Goal: Find specific page/section: Find specific page/section

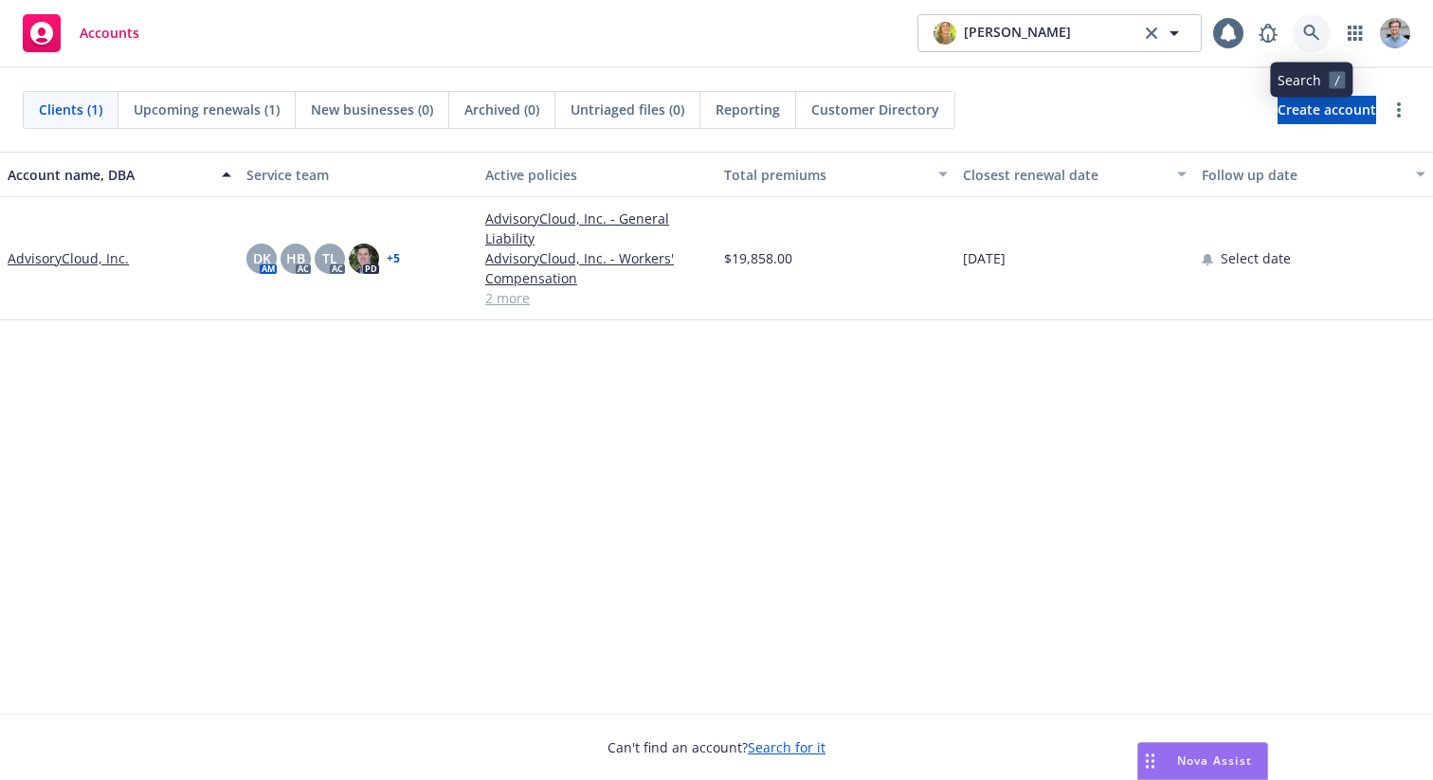
click at [1297, 23] on link at bounding box center [1312, 33] width 38 height 38
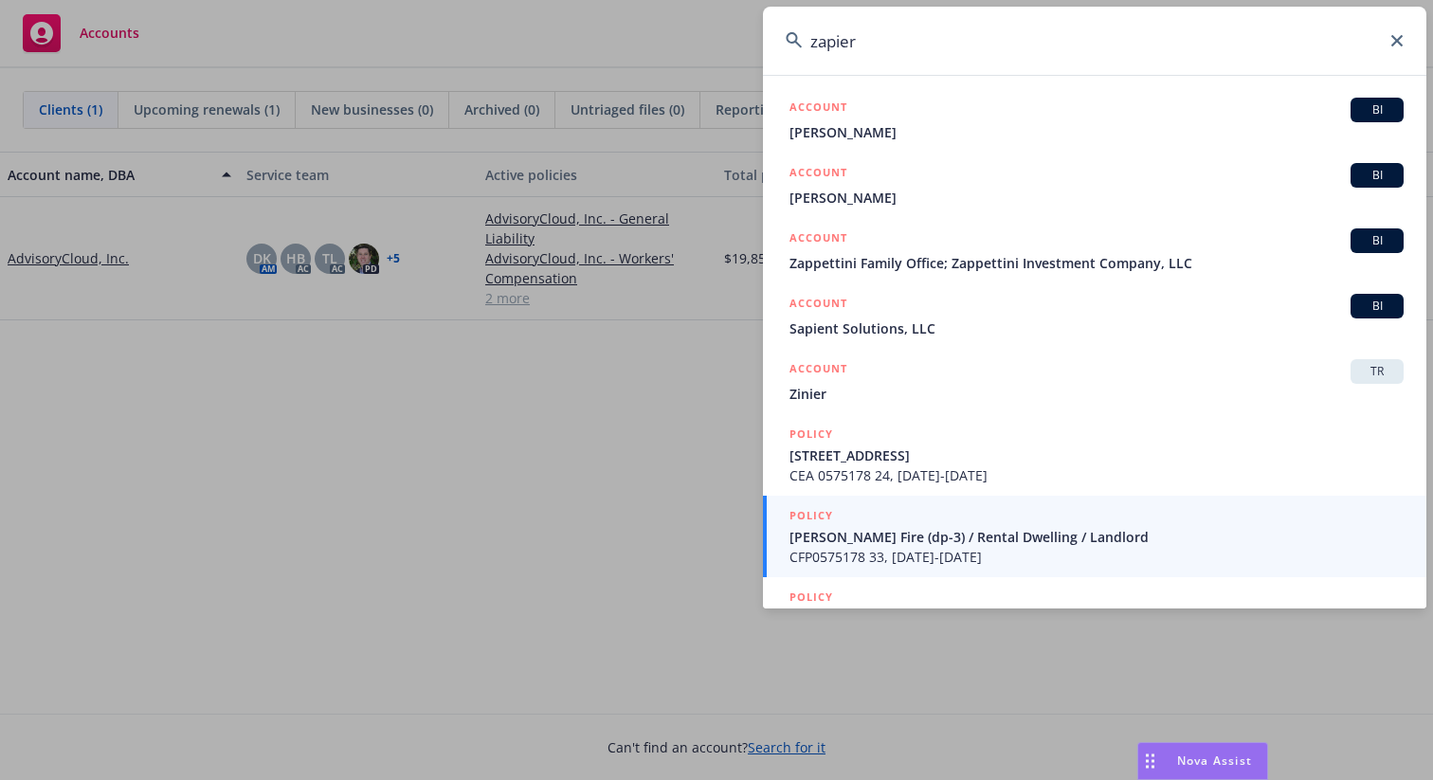
type input "zapier"
